Goal: Information Seeking & Learning: Check status

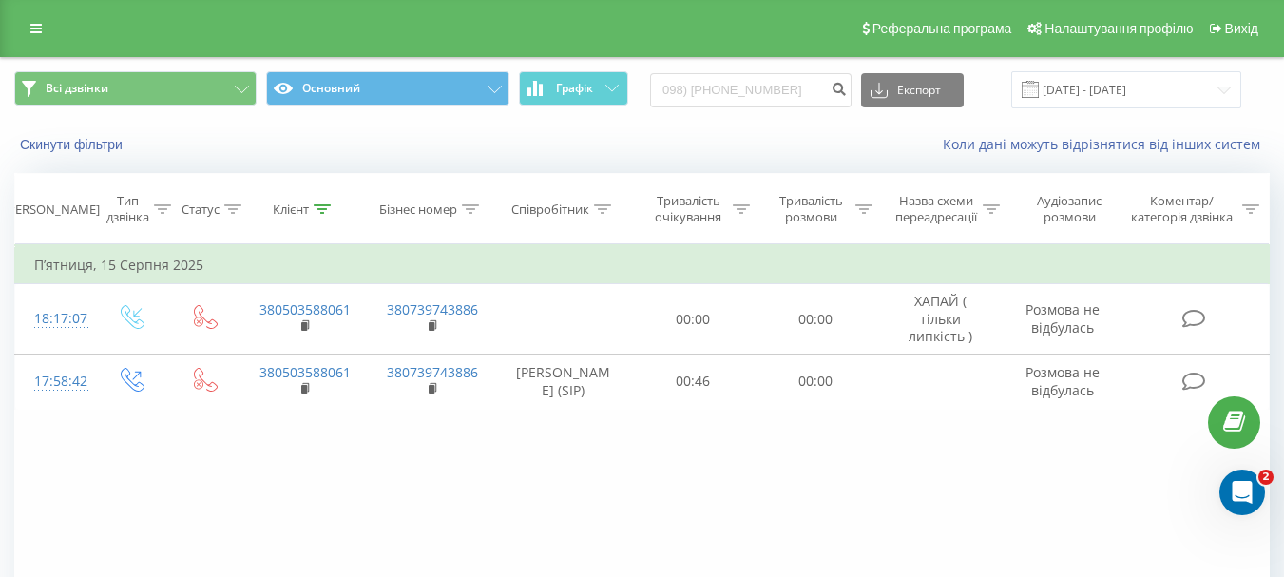
click at [757, 85] on input "098) 662-60-61" at bounding box center [750, 90] width 201 height 34
drag, startPoint x: 817, startPoint y: 90, endPoint x: 827, endPoint y: 89, distance: 9.6
click at [816, 90] on input "0986626061" at bounding box center [750, 90] width 201 height 34
type input "0986626061"
click at [847, 89] on icon "submit" at bounding box center [839, 86] width 16 height 11
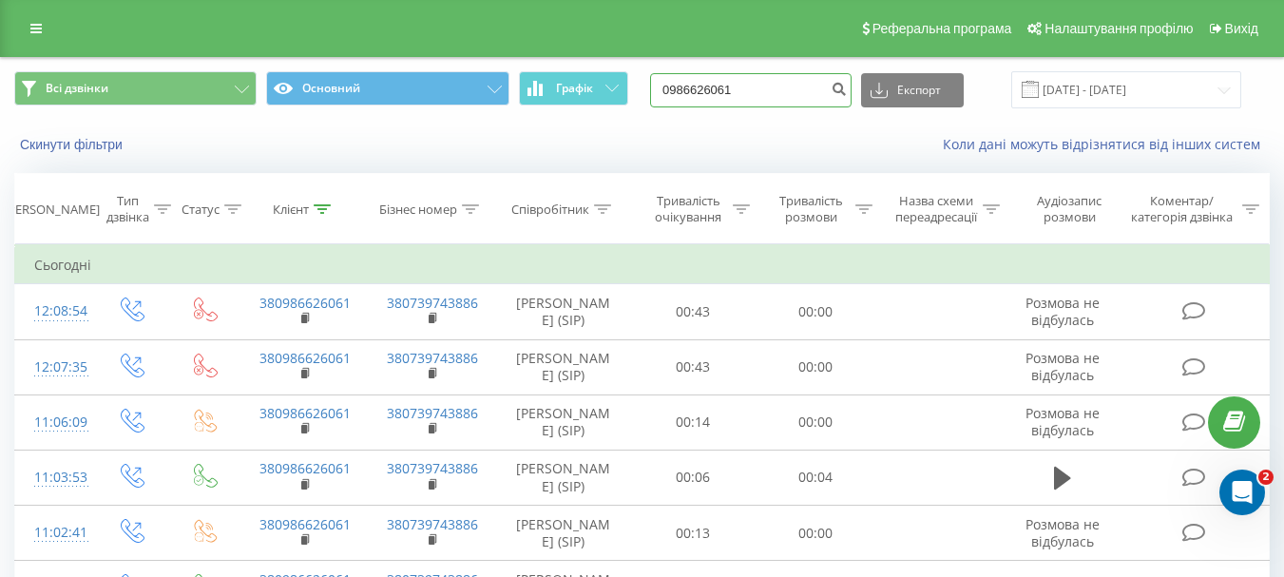
click at [758, 83] on input "0986626061" at bounding box center [750, 90] width 201 height 34
paste input "56779663"
type input "0956779663"
click at [849, 80] on button "submit" at bounding box center [839, 90] width 26 height 34
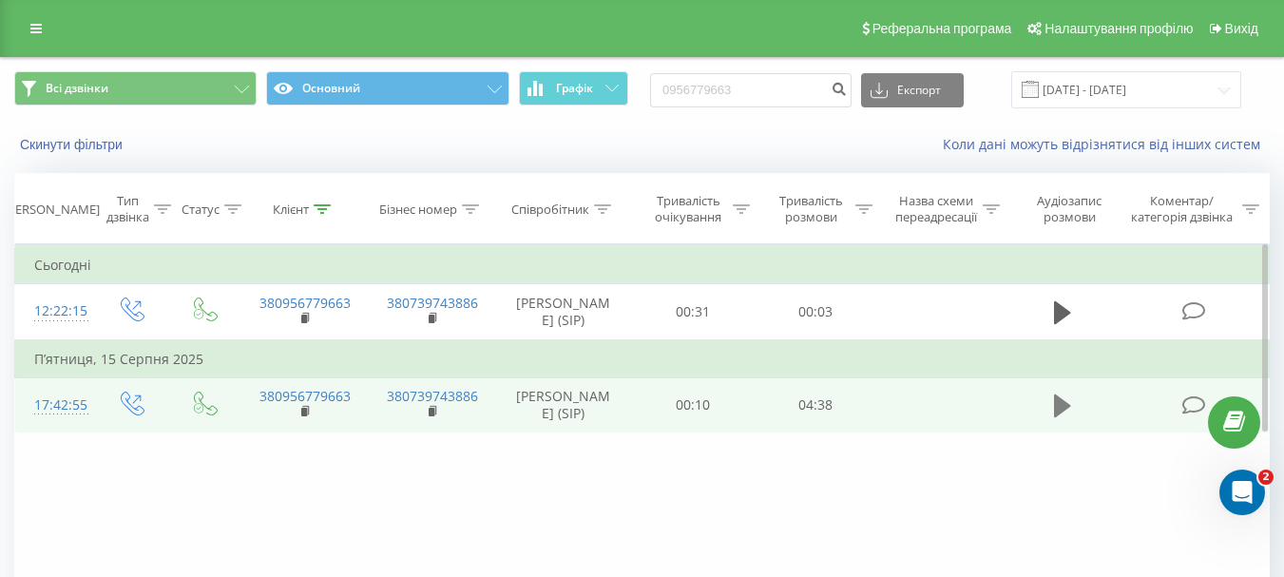
click at [1061, 412] on icon at bounding box center [1062, 405] width 17 height 23
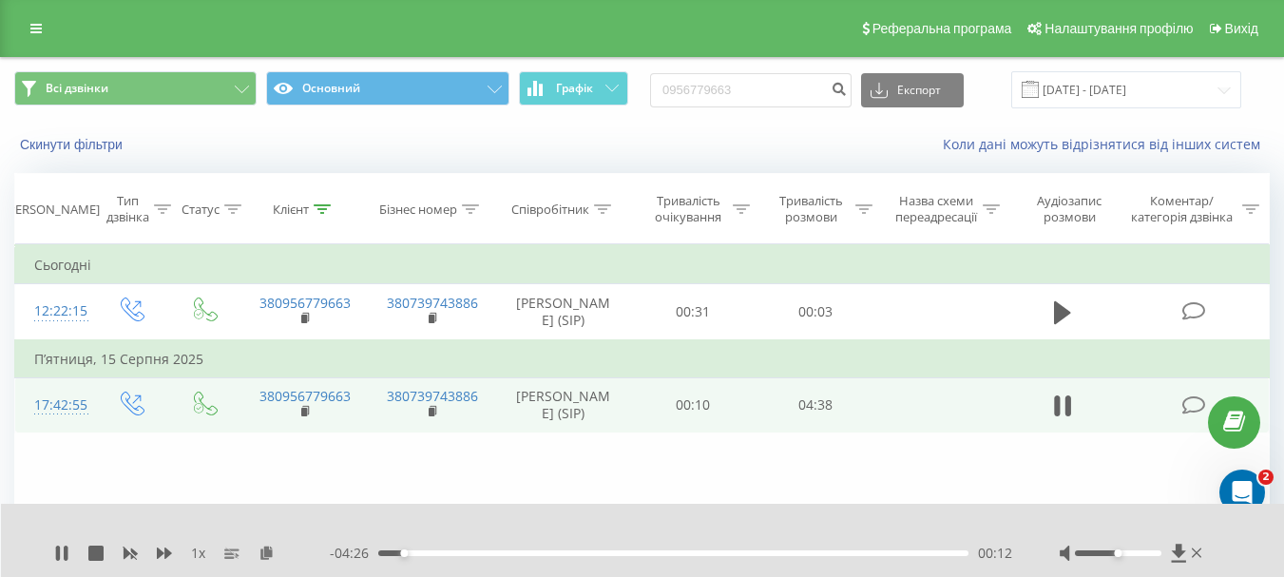
click at [154, 477] on div "Фільтрувати за умовою Дорівнює Введіть значення Скасувати OK Фільтрувати за умо…" at bounding box center [642, 458] width 1256 height 428
click at [893, 546] on div "- 03:59 00:39 00:39" at bounding box center [671, 553] width 682 height 19
click at [893, 554] on div "00:39" at bounding box center [673, 553] width 590 height 6
